Goal: Navigation & Orientation: Find specific page/section

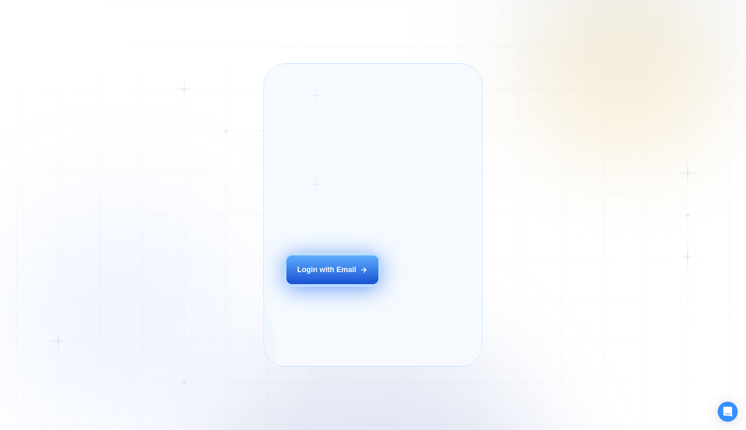
click at [303, 275] on div "Login with Email" at bounding box center [326, 270] width 59 height 10
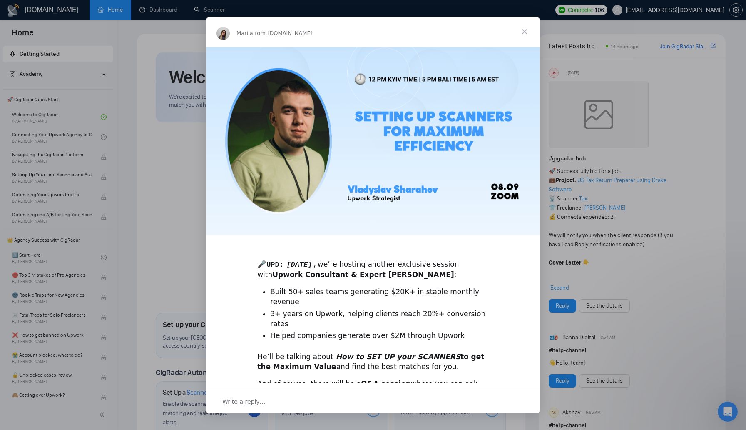
click at [621, 100] on div "Intercom messenger" at bounding box center [373, 215] width 746 height 430
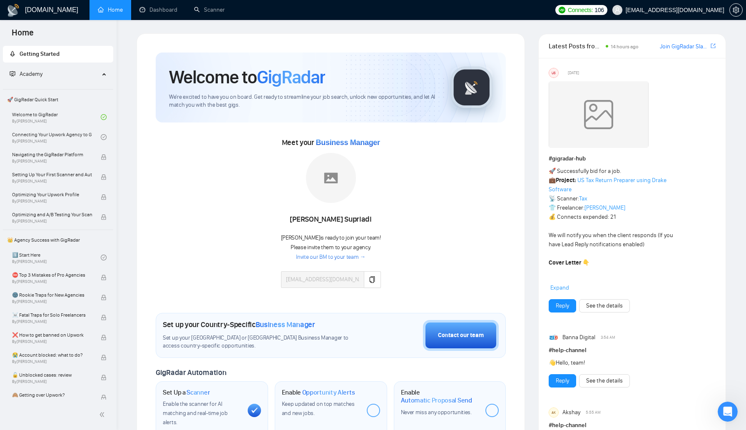
click at [338, 256] on link "Invite our BM to your team →" at bounding box center [331, 257] width 70 height 8
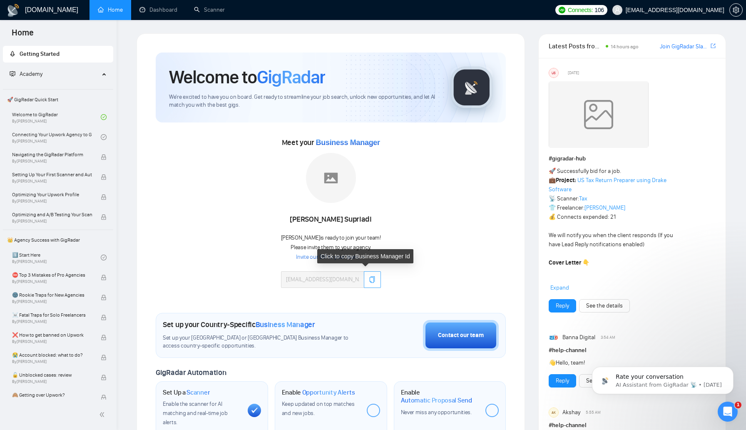
click at [368, 282] on button "button" at bounding box center [372, 279] width 17 height 17
click at [339, 257] on link "Invite our BM to your team →" at bounding box center [331, 257] width 70 height 8
